Goal: Task Accomplishment & Management: Manage account settings

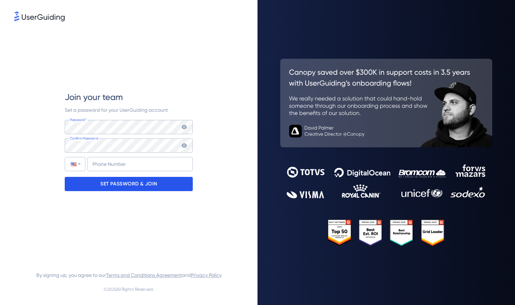
click at [180, 187] on div "SET PASSWORD & JOIN" at bounding box center [129, 184] width 128 height 14
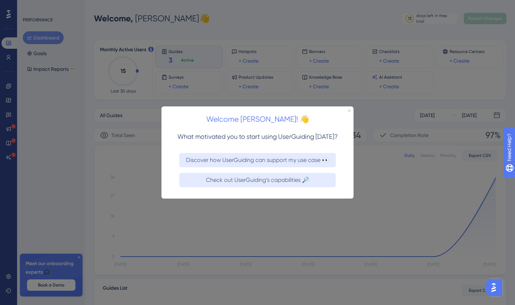
click at [348, 110] on icon "Close Preview" at bounding box center [349, 110] width 3 height 3
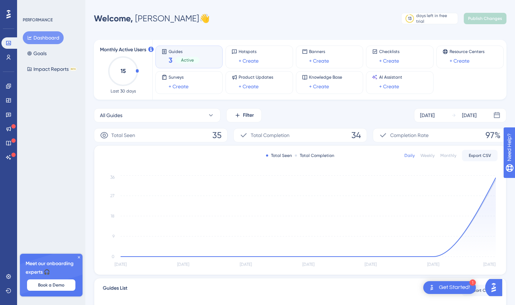
click at [6, 15] on div at bounding box center [8, 14] width 11 height 11
click at [438, 289] on div "1 Get Started!" at bounding box center [449, 287] width 53 height 13
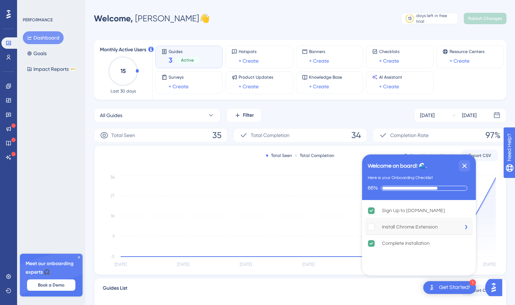
click at [426, 225] on div "Install Chrome Extension" at bounding box center [410, 227] width 56 height 9
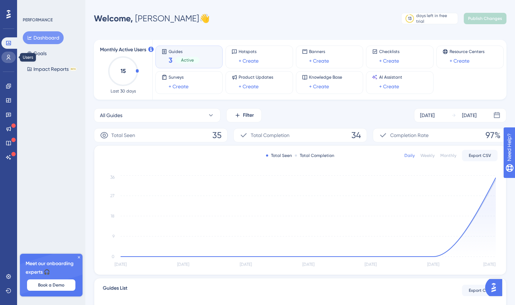
click at [11, 56] on icon at bounding box center [9, 57] width 6 height 6
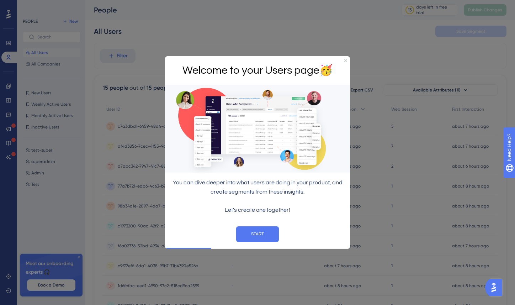
click at [343, 60] on div "Welcome to your Users page 🥳" at bounding box center [257, 70] width 185 height 29
click at [345, 60] on icon "Close Preview" at bounding box center [345, 60] width 3 height 3
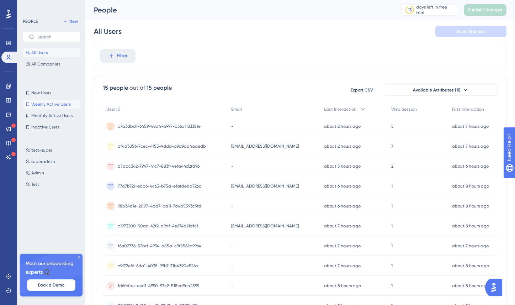
click at [40, 106] on span "Weekly Active Users" at bounding box center [50, 104] width 39 height 6
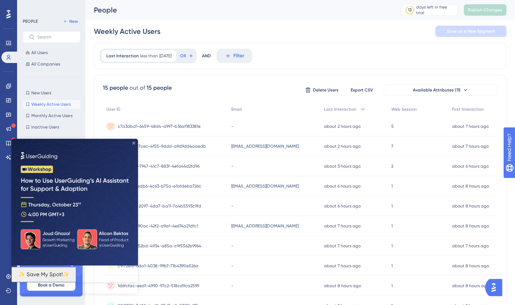
click at [134, 143] on icon "Close Preview" at bounding box center [133, 143] width 3 height 3
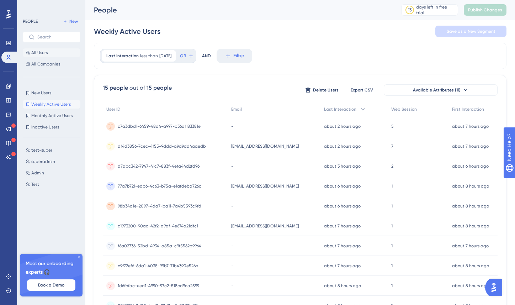
click at [43, 54] on span "All Users" at bounding box center [39, 53] width 16 height 6
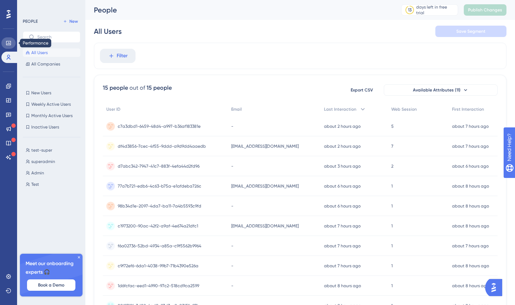
click at [7, 40] on icon at bounding box center [9, 43] width 6 height 6
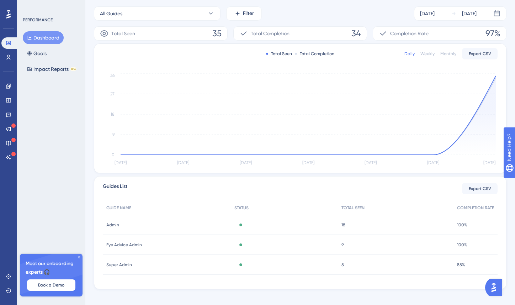
scroll to position [109, 0]
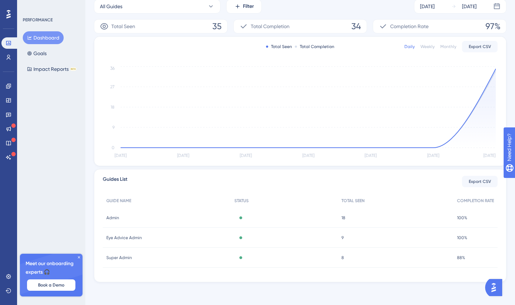
click at [10, 17] on icon at bounding box center [8, 14] width 4 height 9
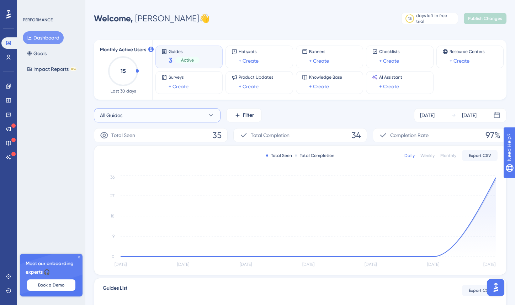
click at [213, 116] on icon at bounding box center [210, 115] width 7 height 7
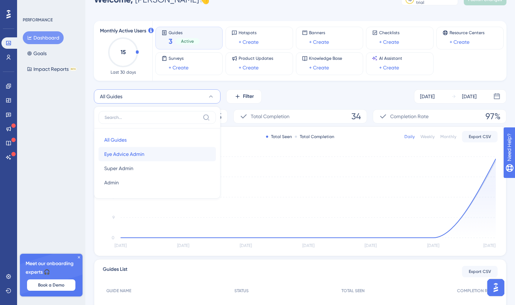
click at [190, 152] on button "Eye Advice Admin Eye Advice Admin" at bounding box center [157, 154] width 117 height 14
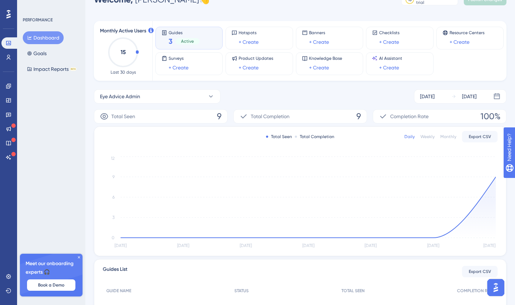
scroll to position [0, 0]
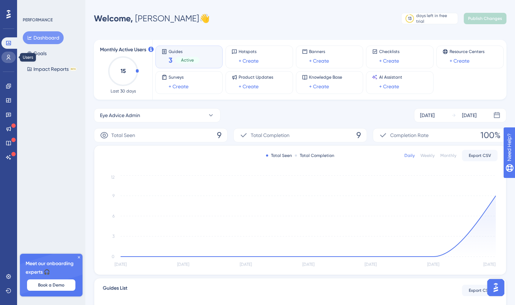
click at [8, 56] on icon at bounding box center [9, 57] width 6 height 6
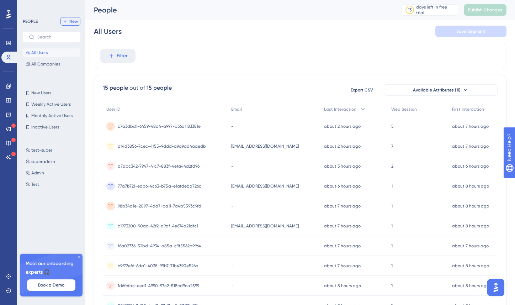
click at [74, 20] on span "New" at bounding box center [73, 21] width 9 height 6
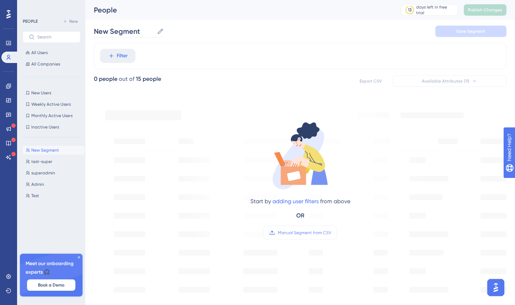
click at [157, 34] on icon at bounding box center [160, 31] width 7 height 7
click at [154, 34] on input "New Segment" at bounding box center [124, 31] width 60 height 10
click at [125, 57] on span "Filter" at bounding box center [122, 56] width 11 height 9
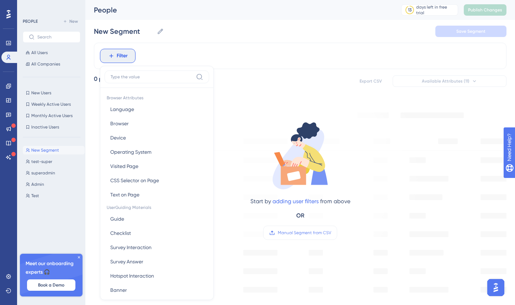
scroll to position [30, 0]
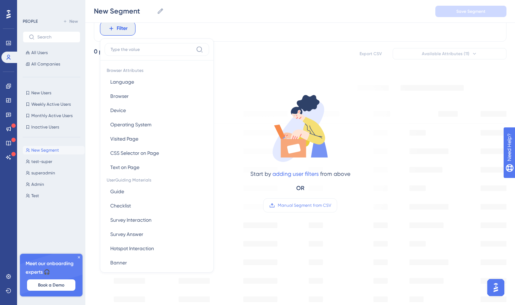
click at [297, 27] on div "Filter Browser Attributes Language Language Browser Browser Device Device Opera…" at bounding box center [300, 28] width 413 height 26
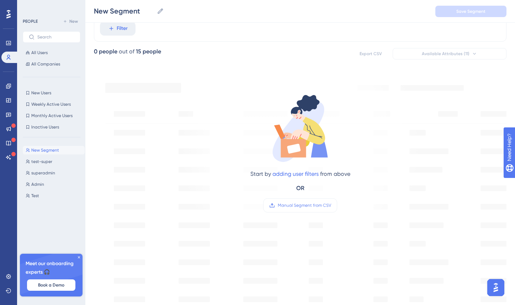
click at [9, 17] on icon at bounding box center [8, 14] width 4 height 9
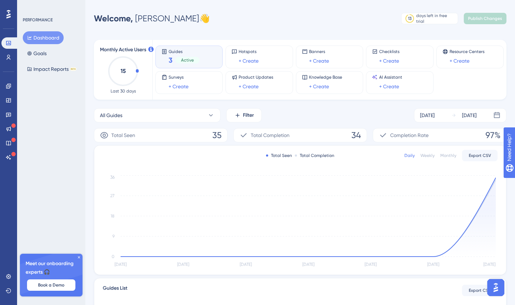
click at [496, 289] on img "Open AI Assistant Launcher" at bounding box center [496, 287] width 13 height 13
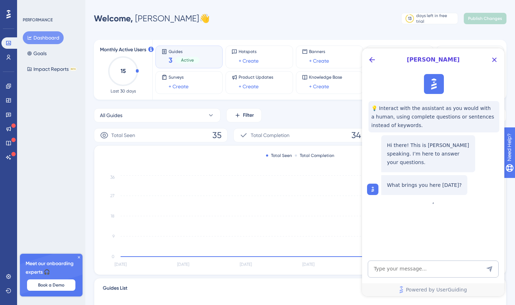
scroll to position [109, 0]
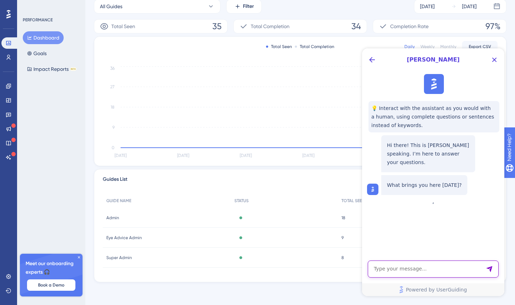
click at [453, 272] on textarea "AI Assistant Text Input" at bounding box center [433, 268] width 131 height 17
type textarea "S"
type textarea "Is there a tutorial on how to use your software"
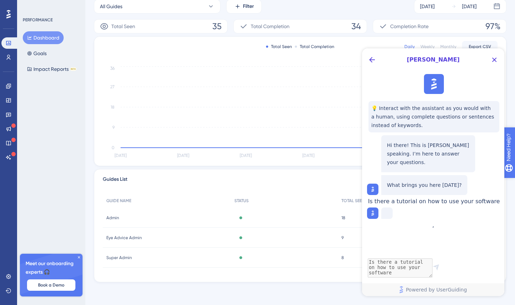
click at [510, 183] on icon "open resource center" at bounding box center [513, 184] width 8 height 8
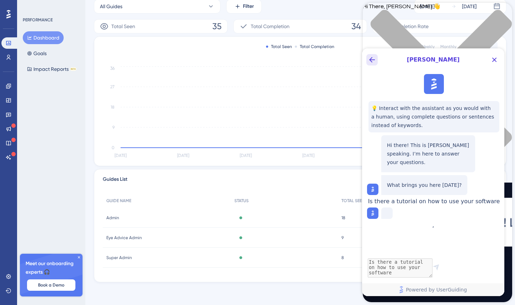
click at [375, 59] on icon "Back Button" at bounding box center [372, 59] width 9 height 9
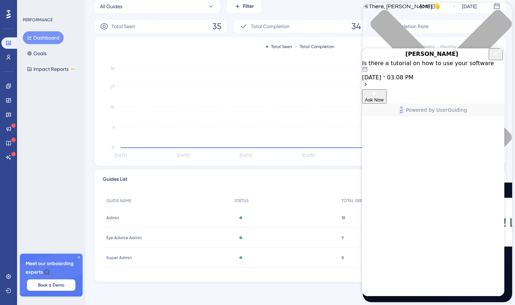
click at [495, 56] on icon "Close Button" at bounding box center [496, 53] width 5 height 5
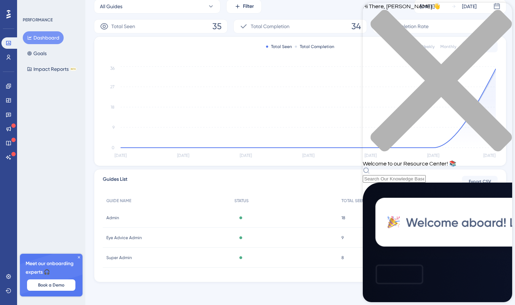
scroll to position [0, 0]
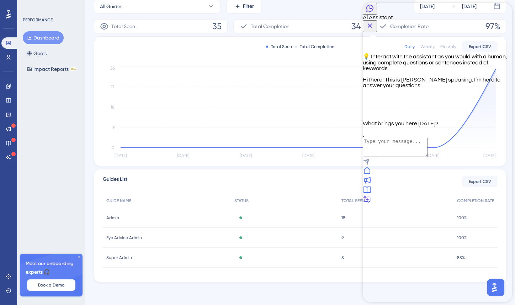
click at [372, 23] on icon "Close Button" at bounding box center [370, 25] width 5 height 5
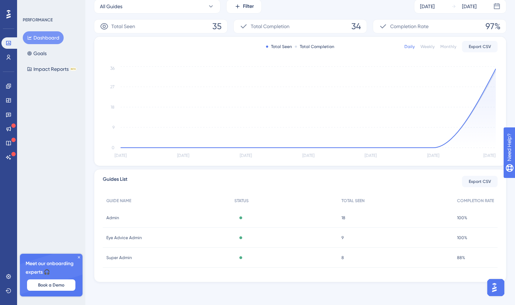
click at [495, 287] on img "Open AI Assistant Launcher" at bounding box center [494, 287] width 13 height 13
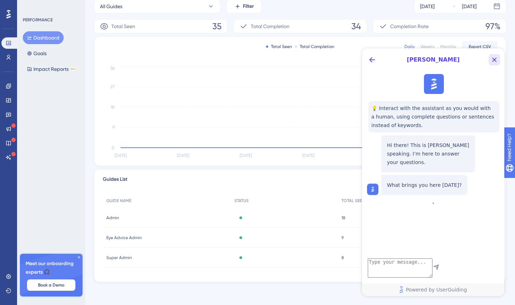
click at [493, 60] on icon "Close Button" at bounding box center [494, 60] width 5 height 5
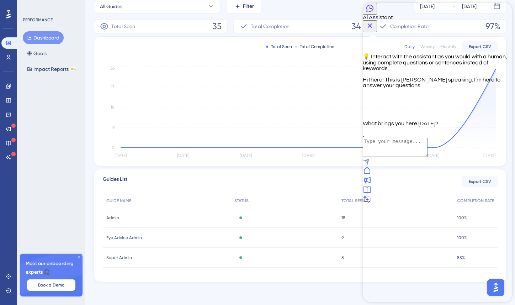
click at [374, 21] on icon "Close Button" at bounding box center [370, 25] width 9 height 9
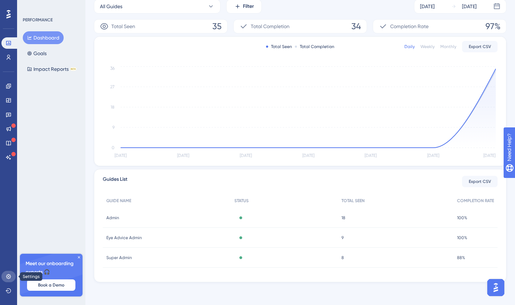
click at [7, 276] on icon at bounding box center [9, 277] width 6 height 6
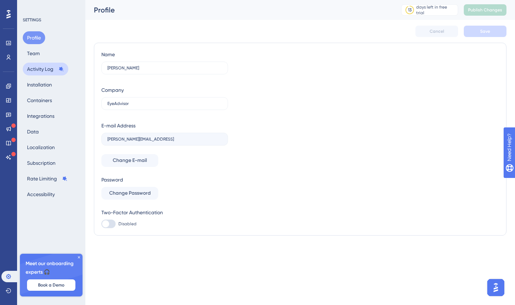
click at [49, 65] on button "Activity Log" at bounding box center [46, 69] width 46 height 13
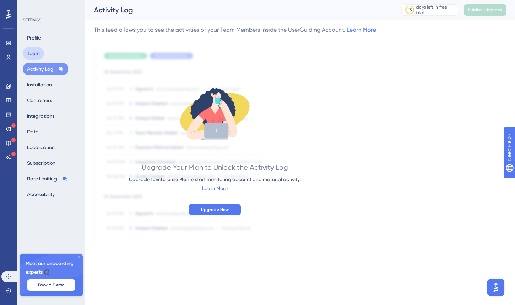
click at [41, 51] on button "Team" at bounding box center [33, 53] width 21 height 13
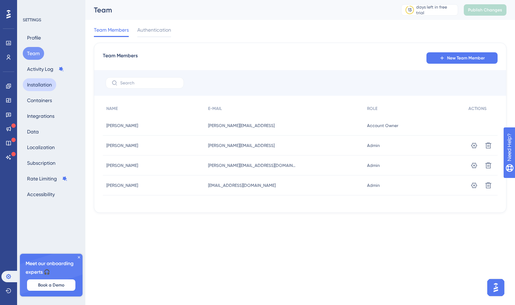
click at [38, 82] on button "Installation" at bounding box center [39, 84] width 33 height 13
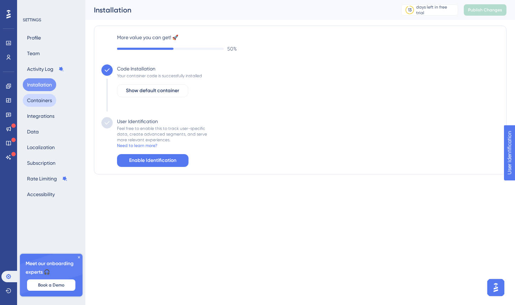
click at [41, 106] on button "Containers" at bounding box center [39, 100] width 33 height 13
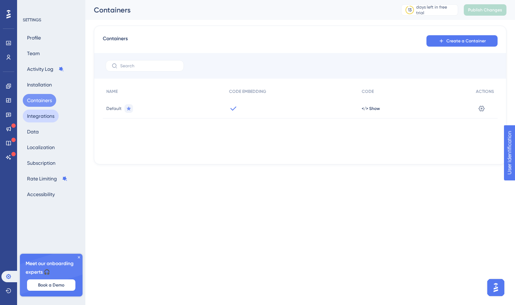
click at [42, 118] on button "Integrations" at bounding box center [41, 116] width 36 height 13
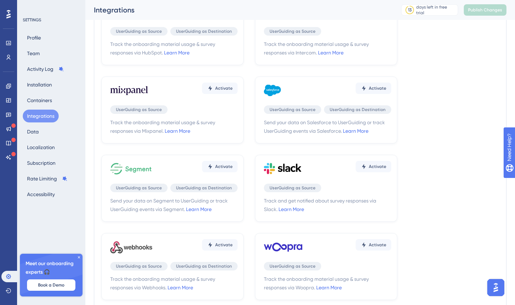
scroll to position [181, 0]
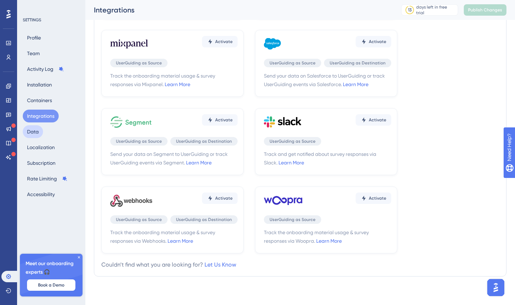
click at [31, 136] on button "Data" at bounding box center [33, 131] width 20 height 13
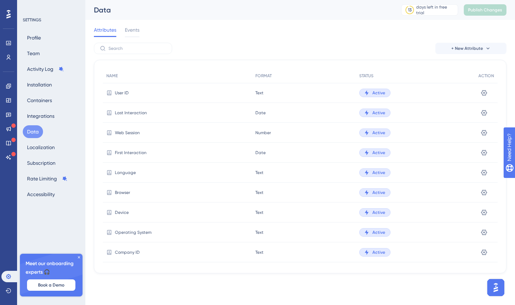
click at [8, 15] on icon at bounding box center [8, 14] width 4 height 9
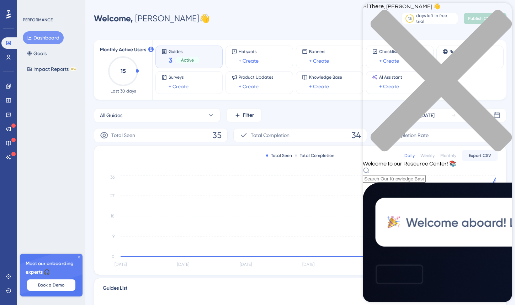
scroll to position [143, 0]
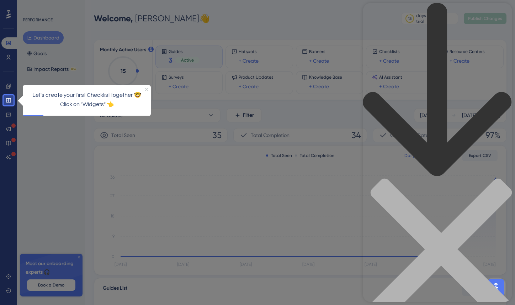
click at [376, 15] on icon "back to header" at bounding box center [437, 90] width 149 height 174
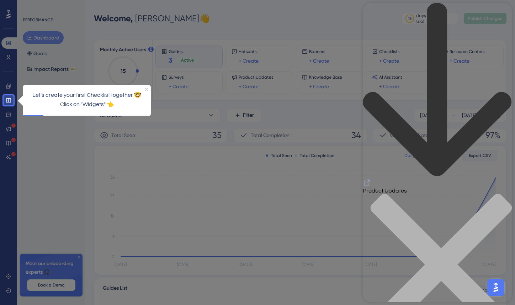
click at [500, 194] on div "close resource center" at bounding box center [437, 269] width 149 height 150
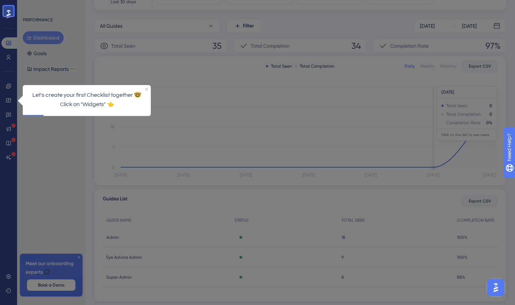
scroll to position [109, 0]
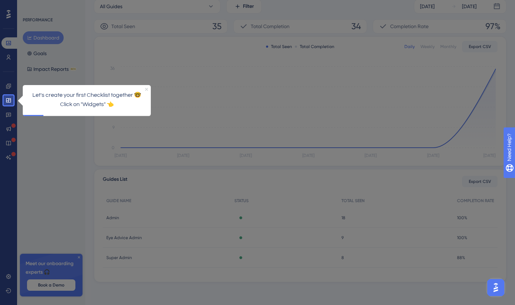
click at [146, 89] on icon "Close Preview" at bounding box center [146, 89] width 3 height 3
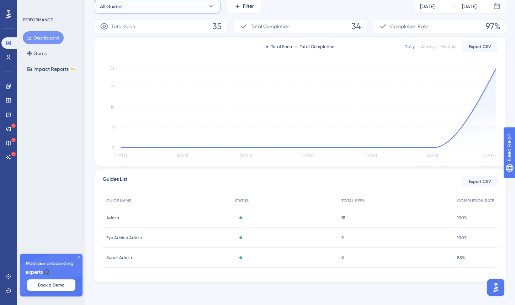
click at [206, 8] on button "All Guides" at bounding box center [157, 6] width 127 height 14
click at [138, 65] on span "Eye Advice Admin" at bounding box center [124, 64] width 40 height 9
click at [41, 52] on button "Goals" at bounding box center [37, 53] width 28 height 13
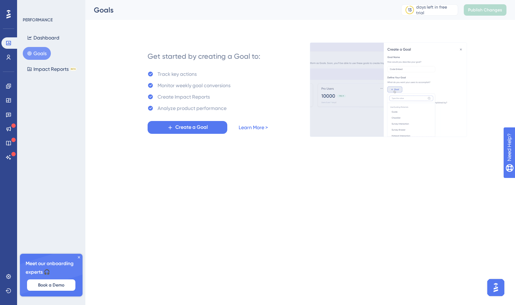
click at [257, 128] on link "Learn More >" at bounding box center [253, 127] width 29 height 9
